Goal: Transaction & Acquisition: Purchase product/service

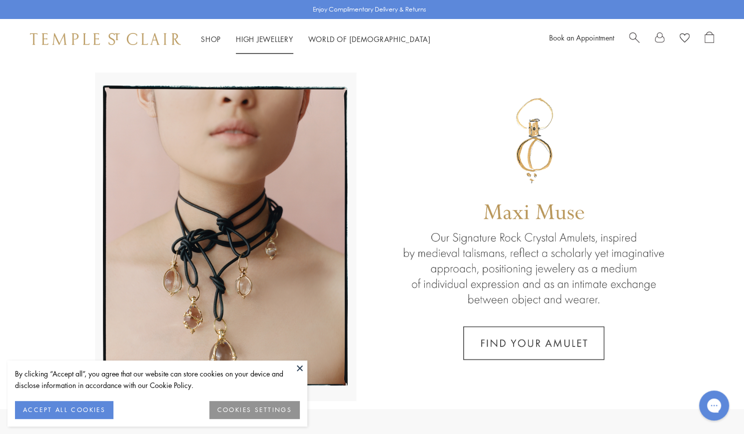
click at [260, 36] on link "High Jewellery High Jewellery" at bounding box center [264, 39] width 57 height 10
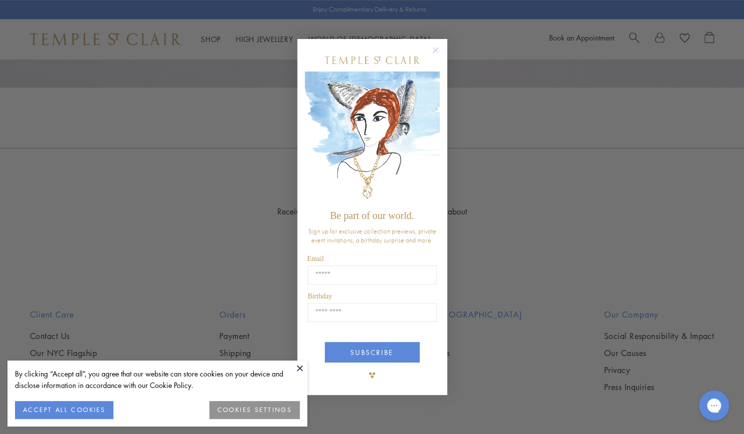
scroll to position [952, 0]
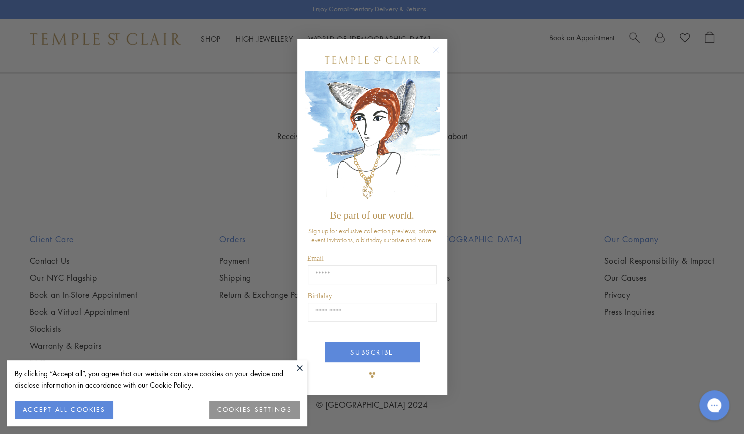
click at [438, 50] on circle "Close dialog" at bounding box center [435, 50] width 12 height 12
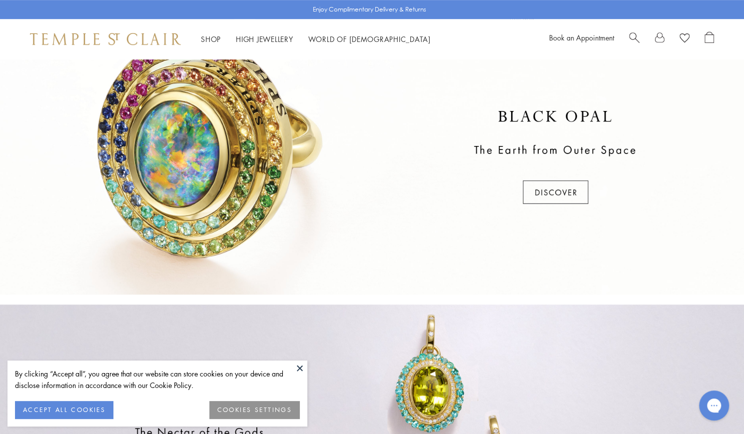
scroll to position [268, 0]
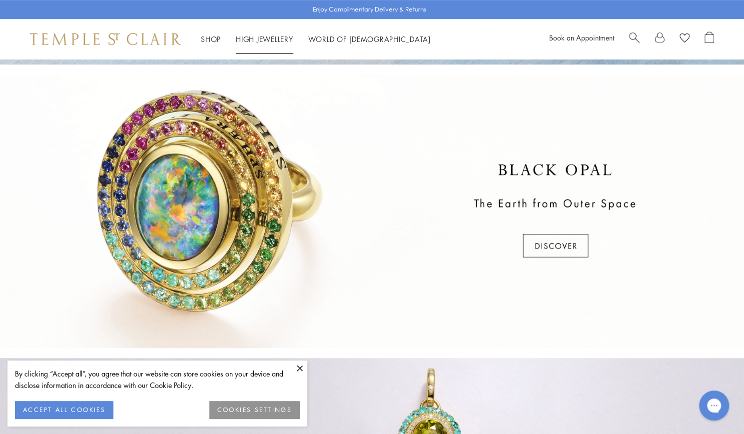
click at [255, 38] on link "High Jewellery High Jewellery" at bounding box center [264, 39] width 57 height 10
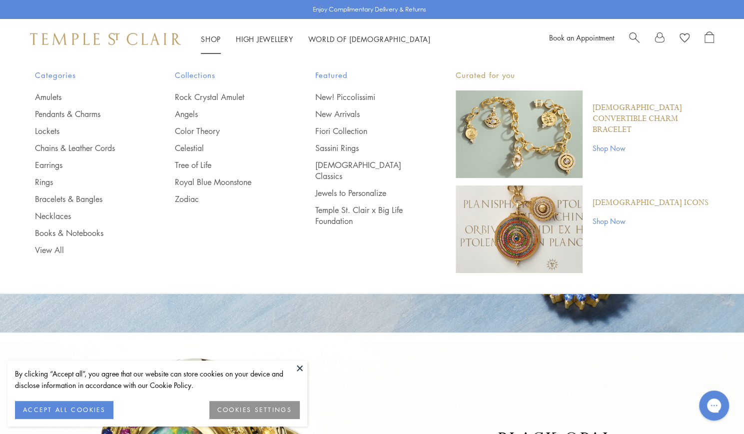
click at [217, 41] on link "Shop Shop" at bounding box center [211, 39] width 20 height 10
click at [53, 219] on link "Necklaces" at bounding box center [85, 215] width 100 height 11
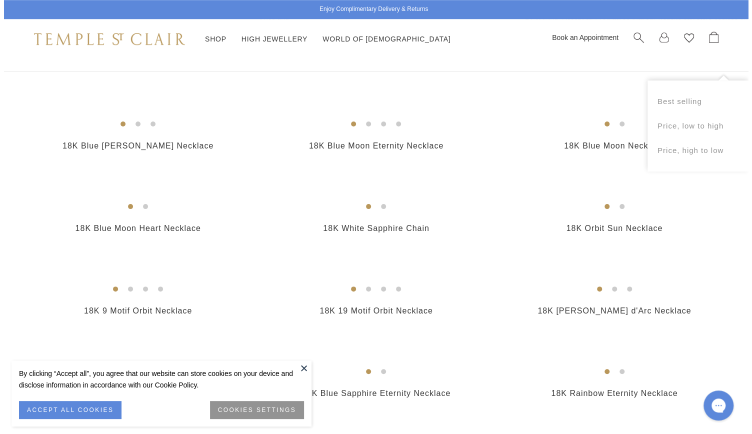
scroll to position [412, 0]
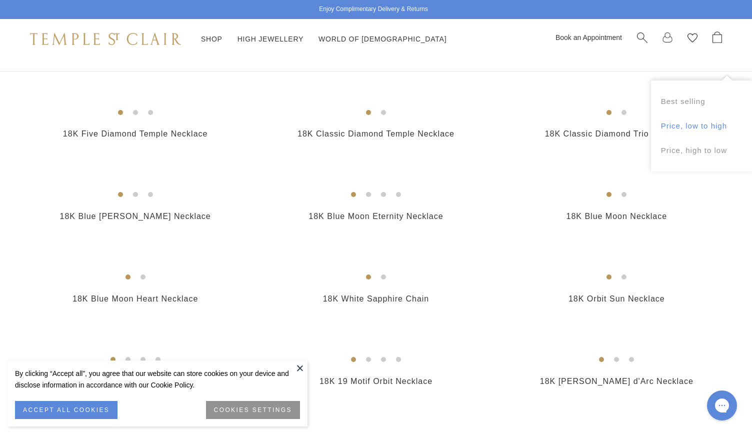
drag, startPoint x: 750, startPoint y: 29, endPoint x: 748, endPoint y: 115, distance: 86.5
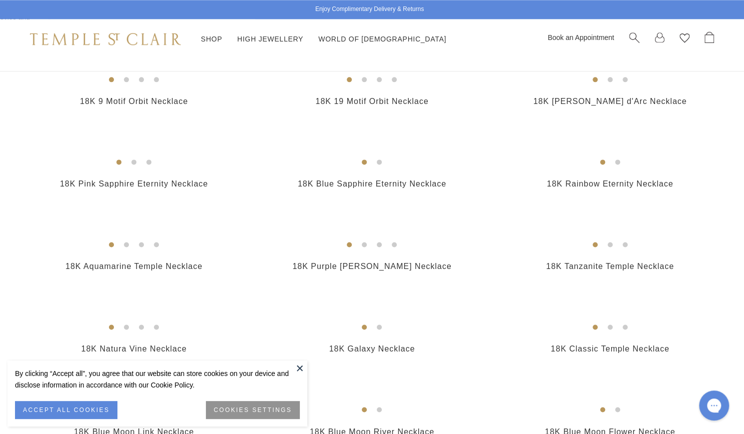
scroll to position [684, 0]
